Goal: Check status: Check status

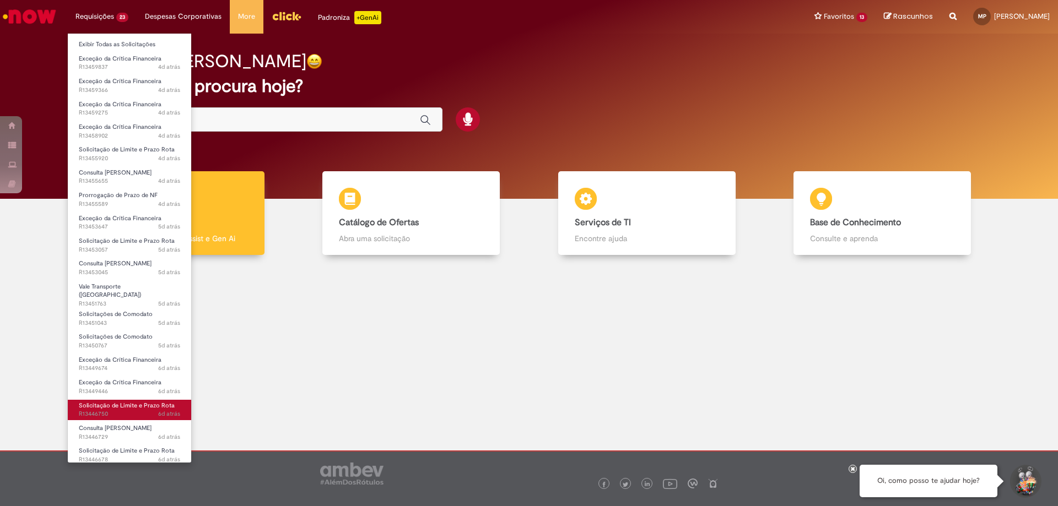
scroll to position [115, 0]
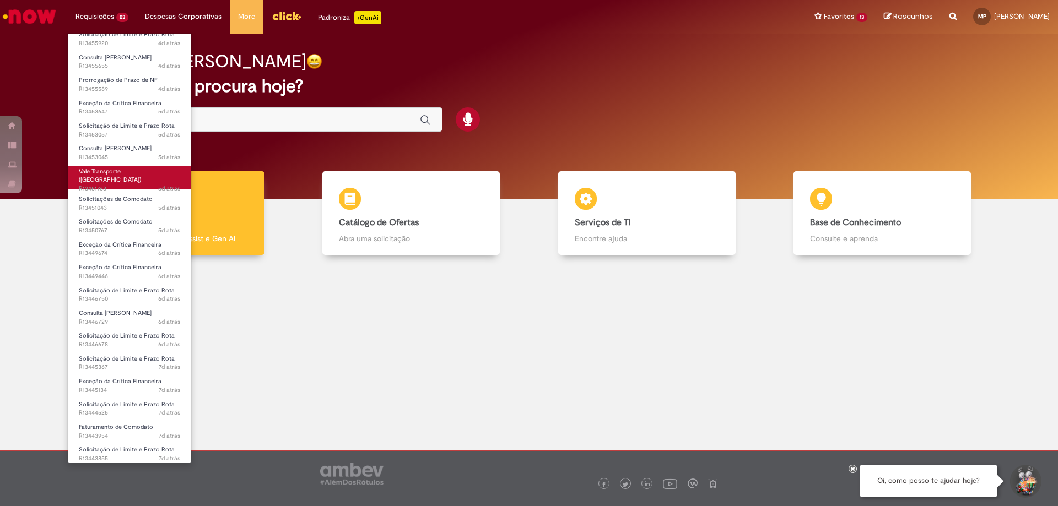
click at [132, 185] on span "5d atrás 5 dias atrás R13451763" at bounding box center [129, 189] width 101 height 9
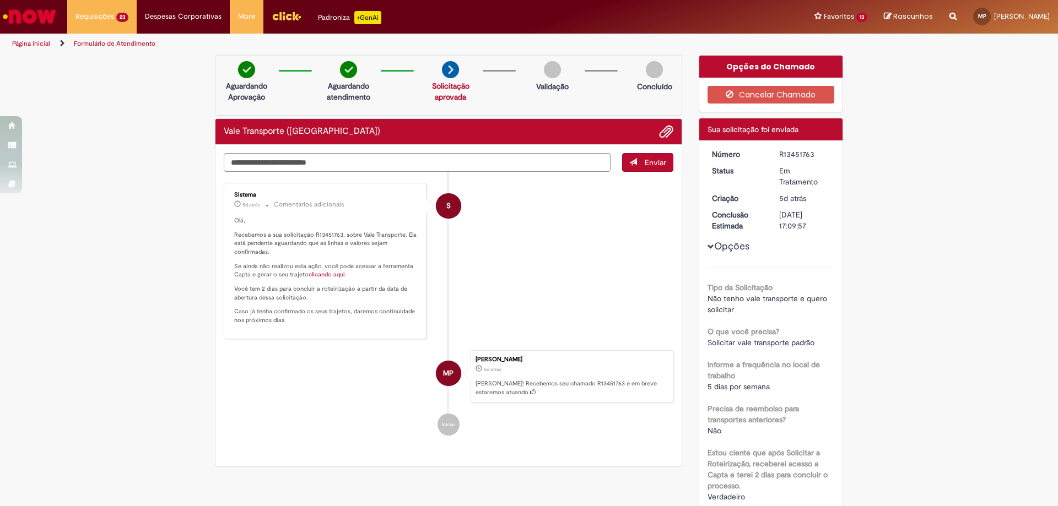
click at [319, 275] on link "clicando aqui." at bounding box center [328, 275] width 38 height 8
click at [560, 215] on li "S Sistema 5d atrás 5 dias atrás Comentários adicionais Olá, Recebemos a sua sol…" at bounding box center [449, 261] width 450 height 156
click at [615, 244] on li "S Sistema 5d atrás 5 dias atrás Comentários adicionais Olá, Recebemos a sua sol…" at bounding box center [449, 261] width 450 height 156
click at [620, 242] on li "S Sistema 5d atrás 5 dias atrás Comentários adicionais Olá, Recebemos a sua sol…" at bounding box center [449, 261] width 450 height 156
click at [215, 253] on div "Enviar S Sistema 5d atrás 5 dias atrás Comentários adicionais Olá, Recebemos a …" at bounding box center [448, 306] width 466 height 322
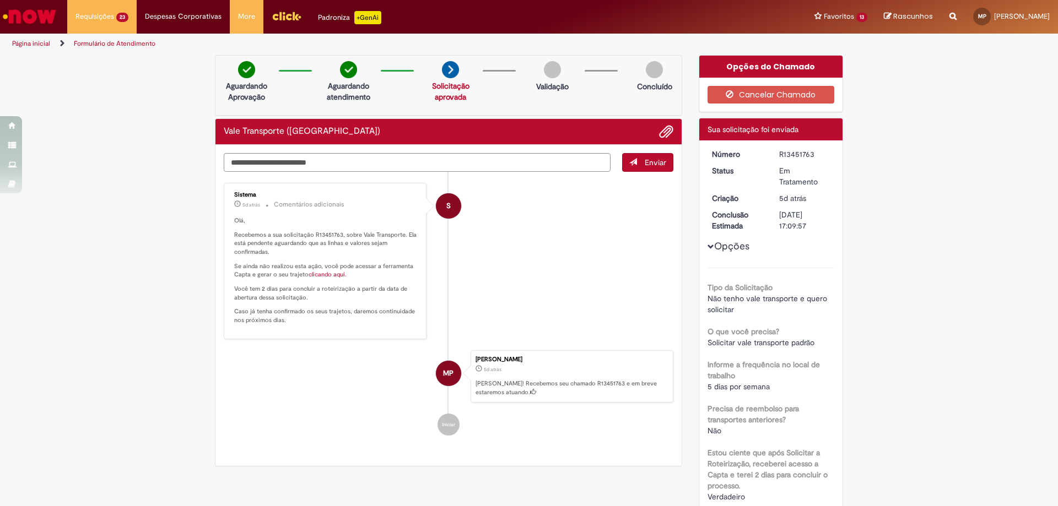
click at [571, 263] on li "S Sistema 5d atrás 5 dias atrás Comentários adicionais Olá, Recebemos a sua sol…" at bounding box center [449, 261] width 450 height 156
click at [503, 219] on li "S Sistema 5d atrás 5 dias atrás Comentários adicionais Olá, Recebemos a sua sol…" at bounding box center [449, 261] width 450 height 156
click at [534, 203] on li "S Sistema 5d atrás 5 dias atrás Comentários adicionais Olá, Recebemos a sua sol…" at bounding box center [449, 261] width 450 height 156
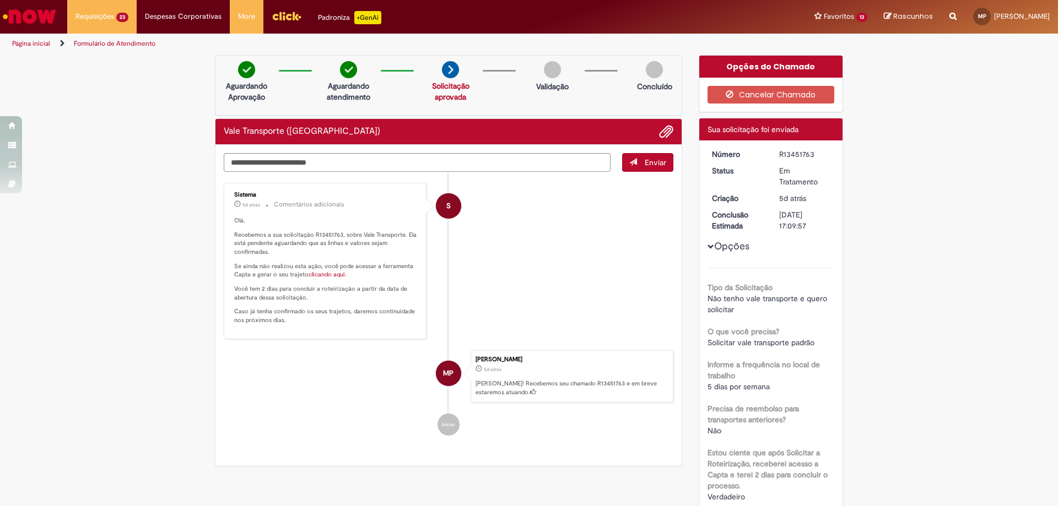
click at [534, 203] on li "S Sistema 5d atrás 5 dias atrás Comentários adicionais Olá, Recebemos a sua sol…" at bounding box center [449, 261] width 450 height 156
click at [103, 208] on div "Verificar Código de Barras Aguardando Aprovação Aguardando atendimento Solicita…" at bounding box center [529, 396] width 1058 height 682
click at [117, 198] on div "Verificar Código de Barras Aguardando Aprovação Aguardando atendimento Solicita…" at bounding box center [529, 396] width 1058 height 682
drag, startPoint x: 117, startPoint y: 198, endPoint x: 111, endPoint y: 195, distance: 6.9
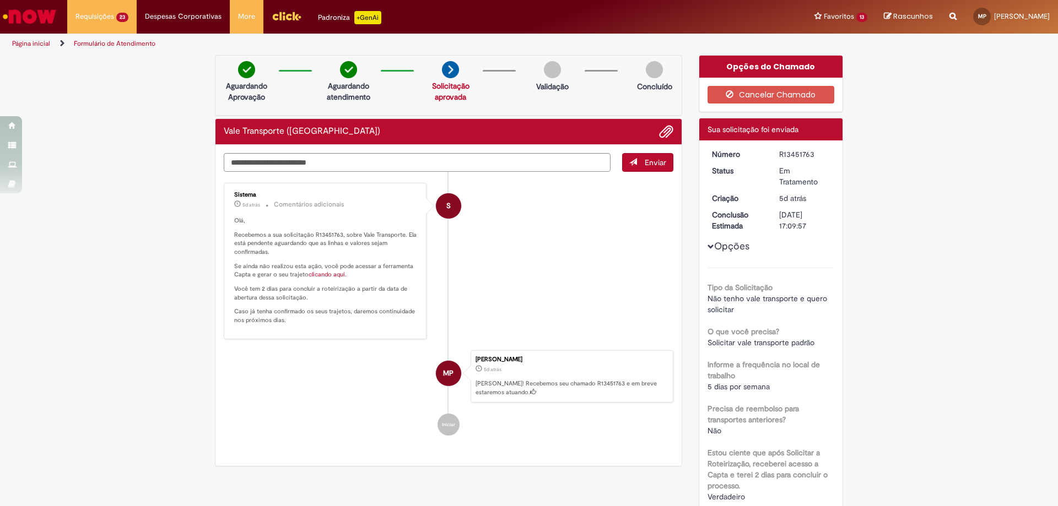
click at [113, 196] on div "Verificar Código de Barras Aguardando Aprovação Aguardando atendimento Solicita…" at bounding box center [529, 396] width 1058 height 682
click at [117, 217] on div "Verificar Código de Barras Aguardando Aprovação Aguardando atendimento Solicita…" at bounding box center [529, 396] width 1058 height 682
click at [111, 219] on div "Verificar Código de Barras Aguardando Aprovação Aguardando atendimento Solicita…" at bounding box center [529, 396] width 1058 height 682
click at [109, 220] on div "Verificar Código de Barras Aguardando Aprovação Aguardando atendimento Solicita…" at bounding box center [529, 396] width 1058 height 682
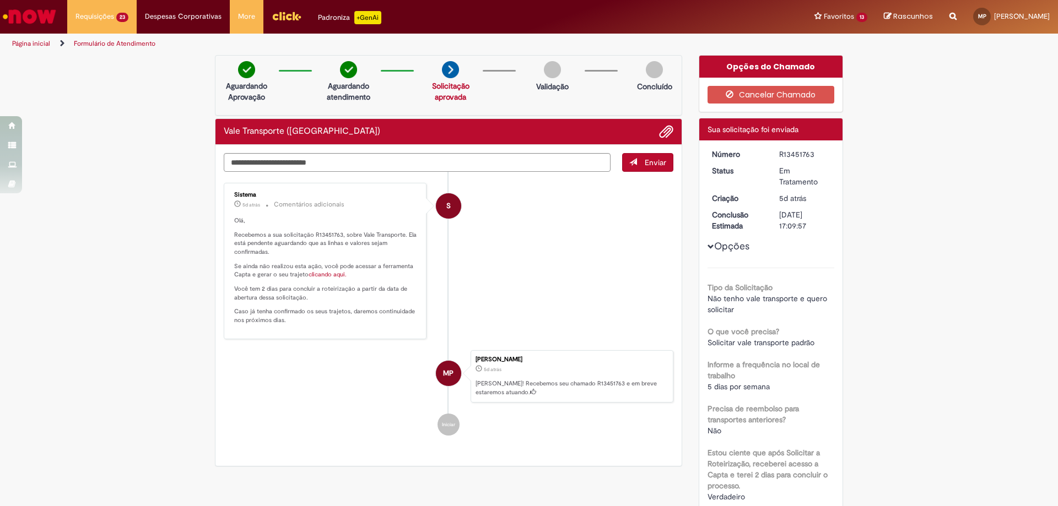
click at [122, 252] on div "Verificar Código de Barras Aguardando Aprovação Aguardando atendimento Solicita…" at bounding box center [529, 396] width 1058 height 682
click at [96, 226] on div "Verificar Código de Barras Aguardando Aprovação Aguardando atendimento Solicita…" at bounding box center [529, 396] width 1058 height 682
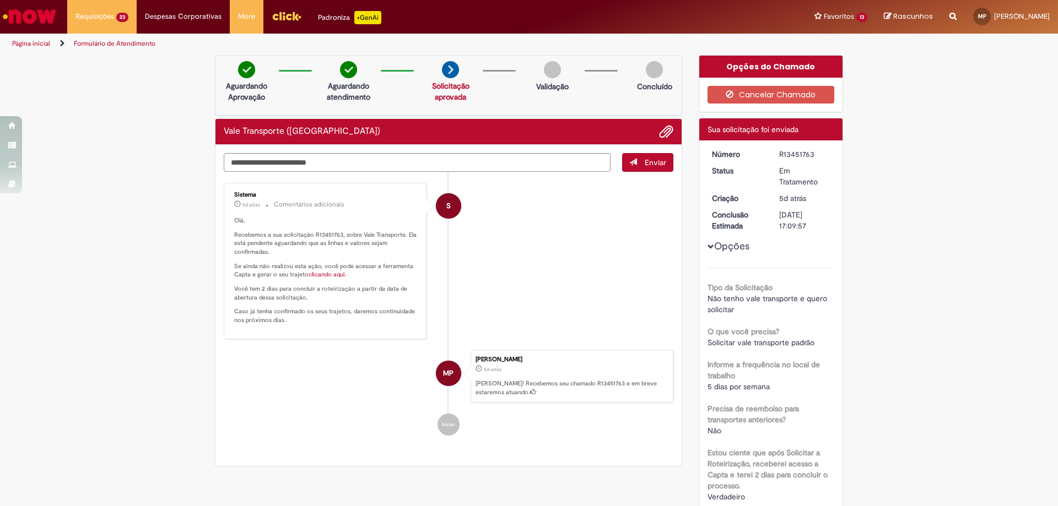
click at [170, 368] on div "Verificar Código de Barras Aguardando Aprovação Aguardando atendimento Solicita…" at bounding box center [529, 396] width 1058 height 682
click at [140, 345] on div "Verificar Código de Barras Aguardando Aprovação Aguardando atendimento Solicita…" at bounding box center [529, 396] width 1058 height 682
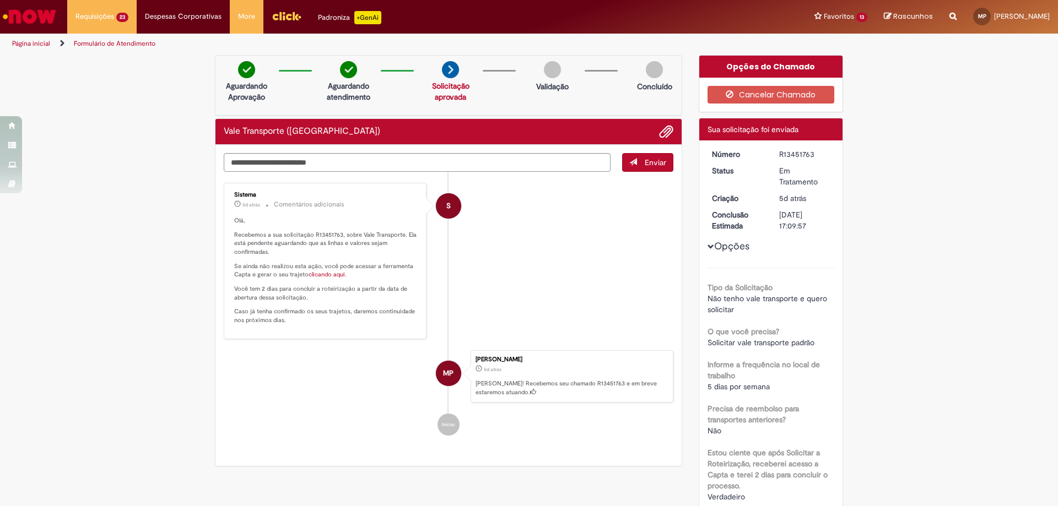
click at [140, 345] on div "Verificar Código de Barras Aguardando Aprovação Aguardando atendimento Solicita…" at bounding box center [529, 396] width 1058 height 682
click at [88, 309] on div "Verificar Código de Barras Aguardando Aprovação Aguardando atendimento Solicita…" at bounding box center [529, 396] width 1058 height 682
click at [92, 312] on div "Verificar Código de Barras Aguardando Aprovação Aguardando atendimento Solicita…" at bounding box center [529, 396] width 1058 height 682
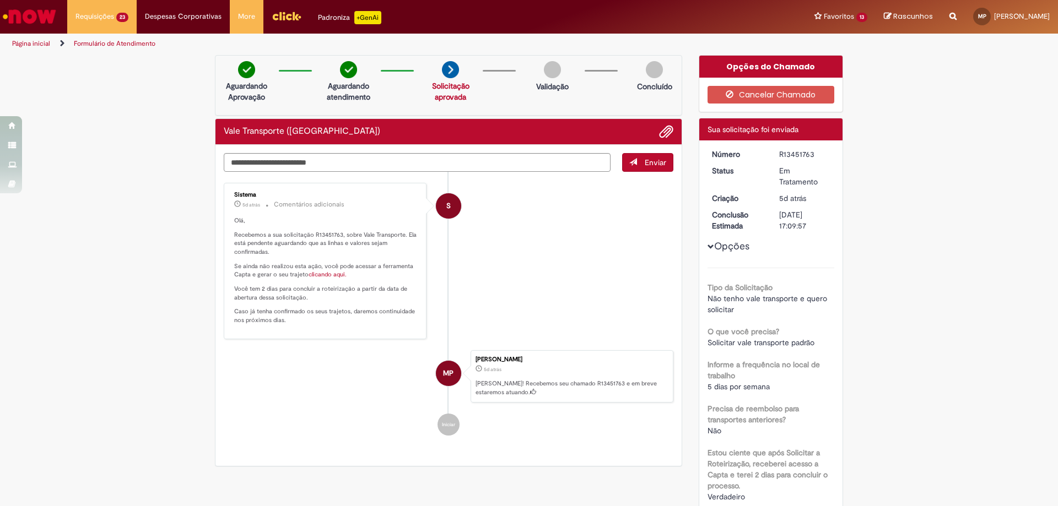
click at [129, 279] on div "Verificar Código de Barras Aguardando Aprovação Aguardando atendimento Solicita…" at bounding box center [529, 396] width 1058 height 682
click at [116, 295] on div "Verificar Código de Barras Aguardando Aprovação Aguardando atendimento Solicita…" at bounding box center [529, 396] width 1058 height 682
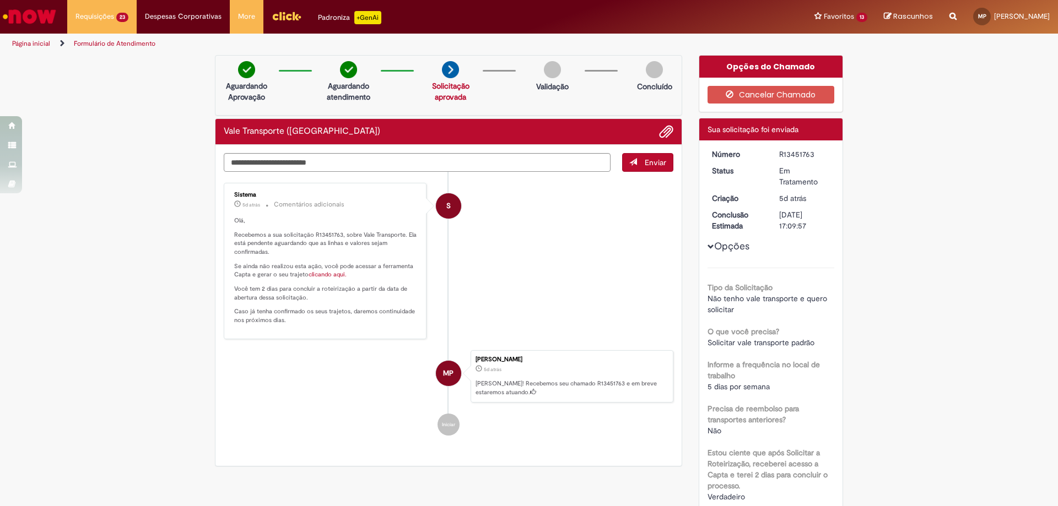
click at [142, 261] on div "Verificar Código de Barras Aguardando Aprovação Aguardando atendimento Solicita…" at bounding box center [529, 396] width 1058 height 682
click at [150, 213] on div "Verificar Código de Barras Aguardando Aprovação Aguardando atendimento Solicita…" at bounding box center [529, 396] width 1058 height 682
